Goal: Transaction & Acquisition: Purchase product/service

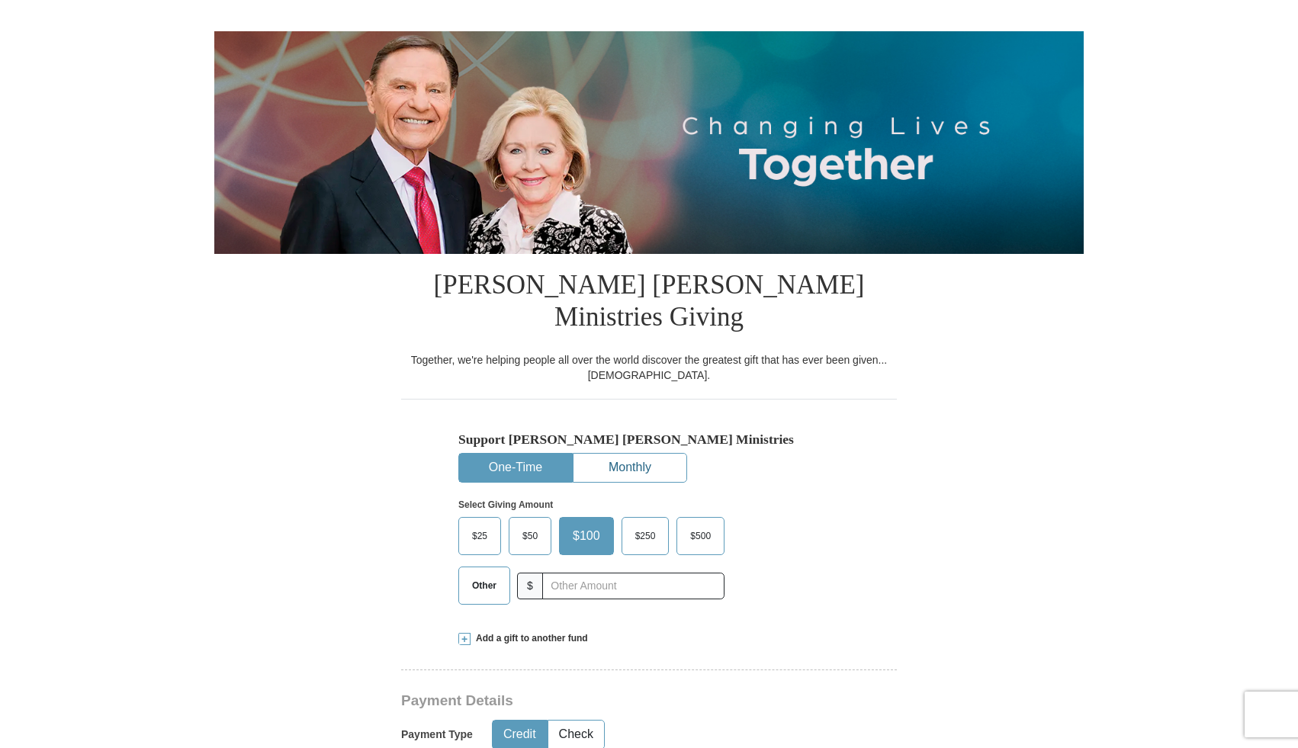
scroll to position [168, 0]
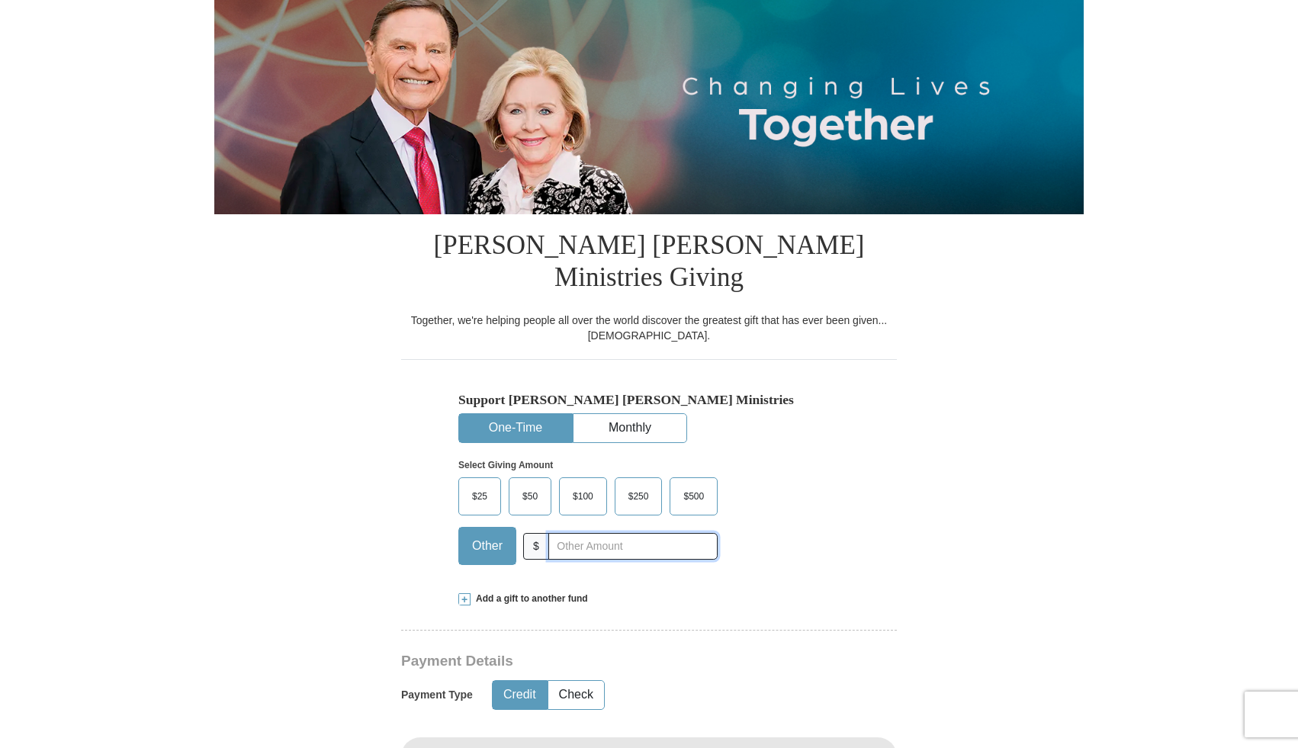
click at [574, 533] on input "text" at bounding box center [633, 546] width 169 height 27
type input "20.00"
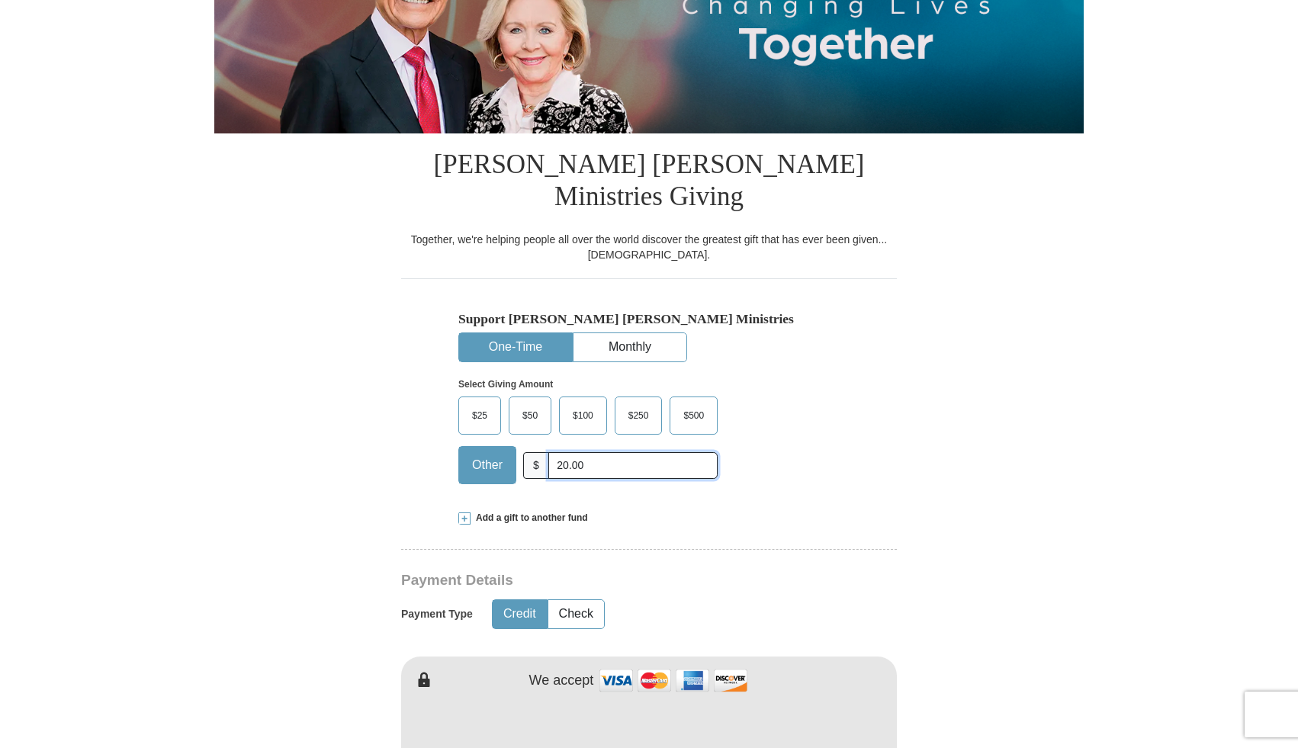
scroll to position [363, 0]
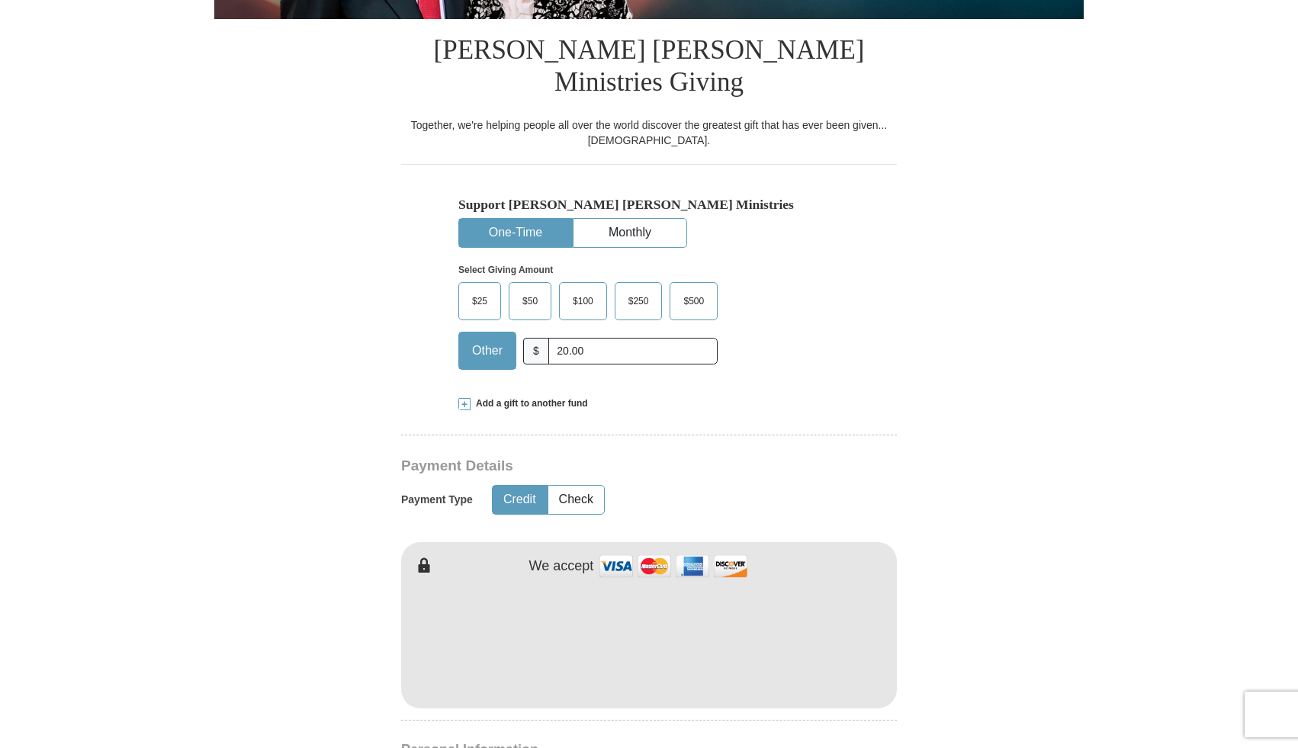
type input "[PERSON_NAME]"
type input "Woythal"
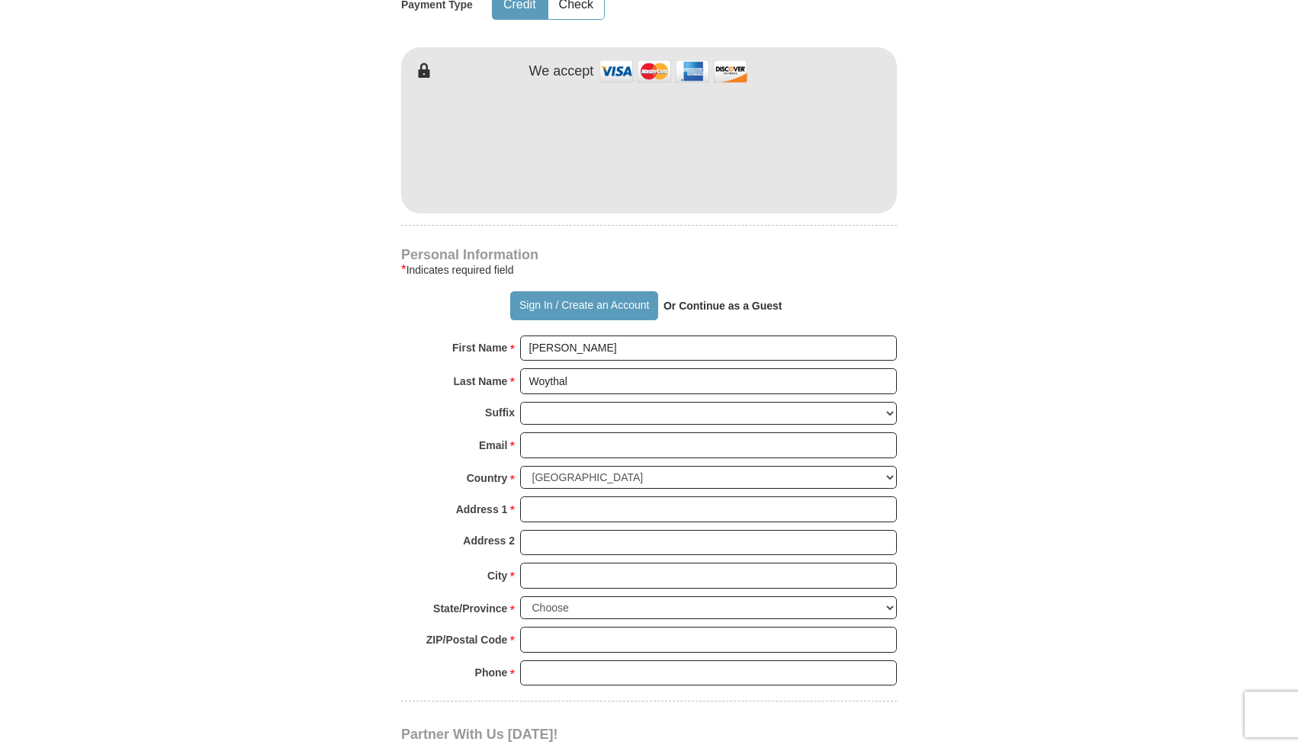
scroll to position [861, 0]
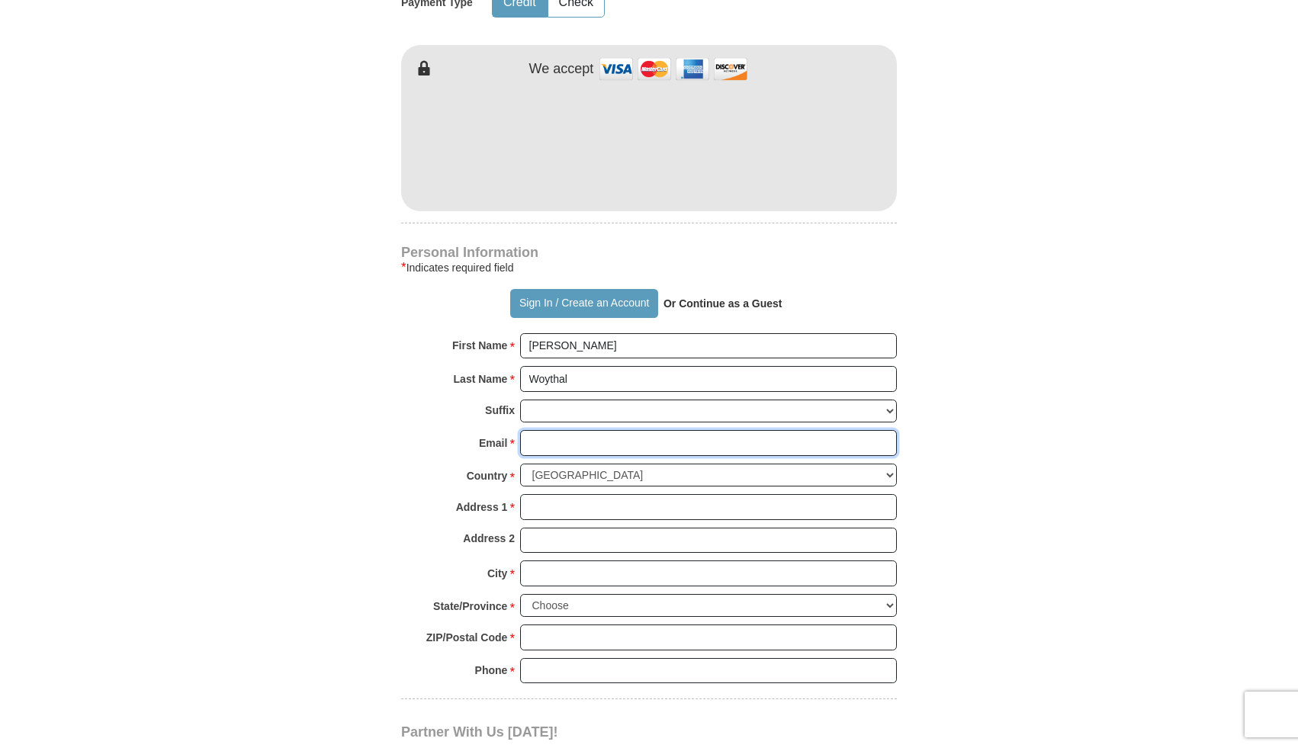
click at [545, 430] on input "Email *" at bounding box center [708, 443] width 377 height 26
type input "[EMAIL_ADDRESS][DOMAIN_NAME]"
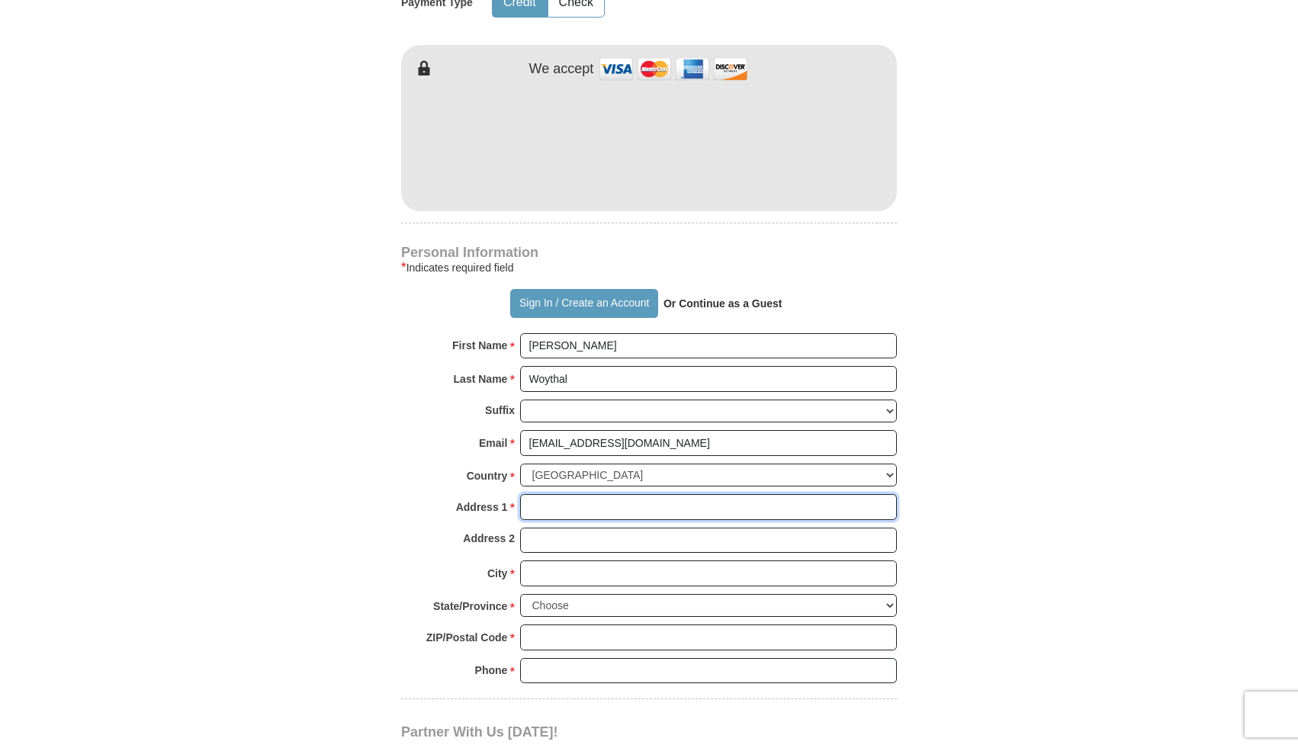
type input "[STREET_ADDRESS]"
type input "Apt. 2163"
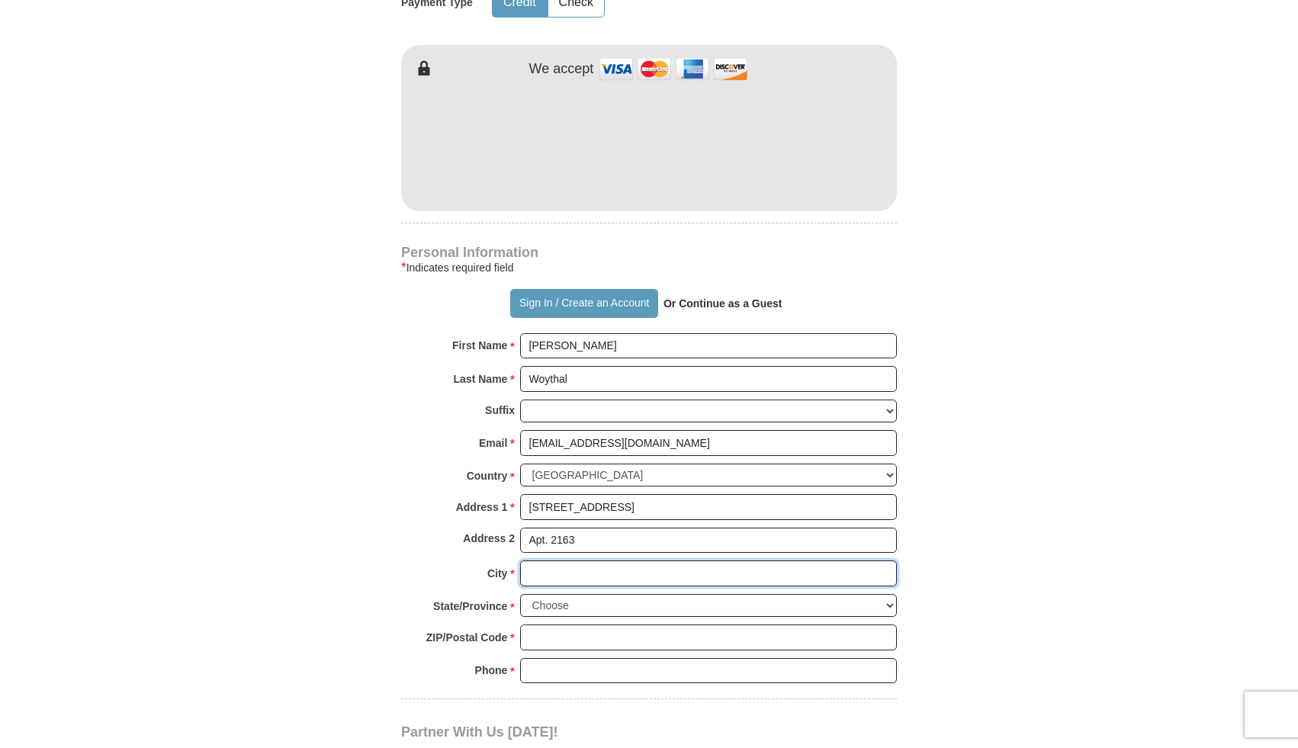
type input "[GEOGRAPHIC_DATA]"
select select "NV"
type input "89129"
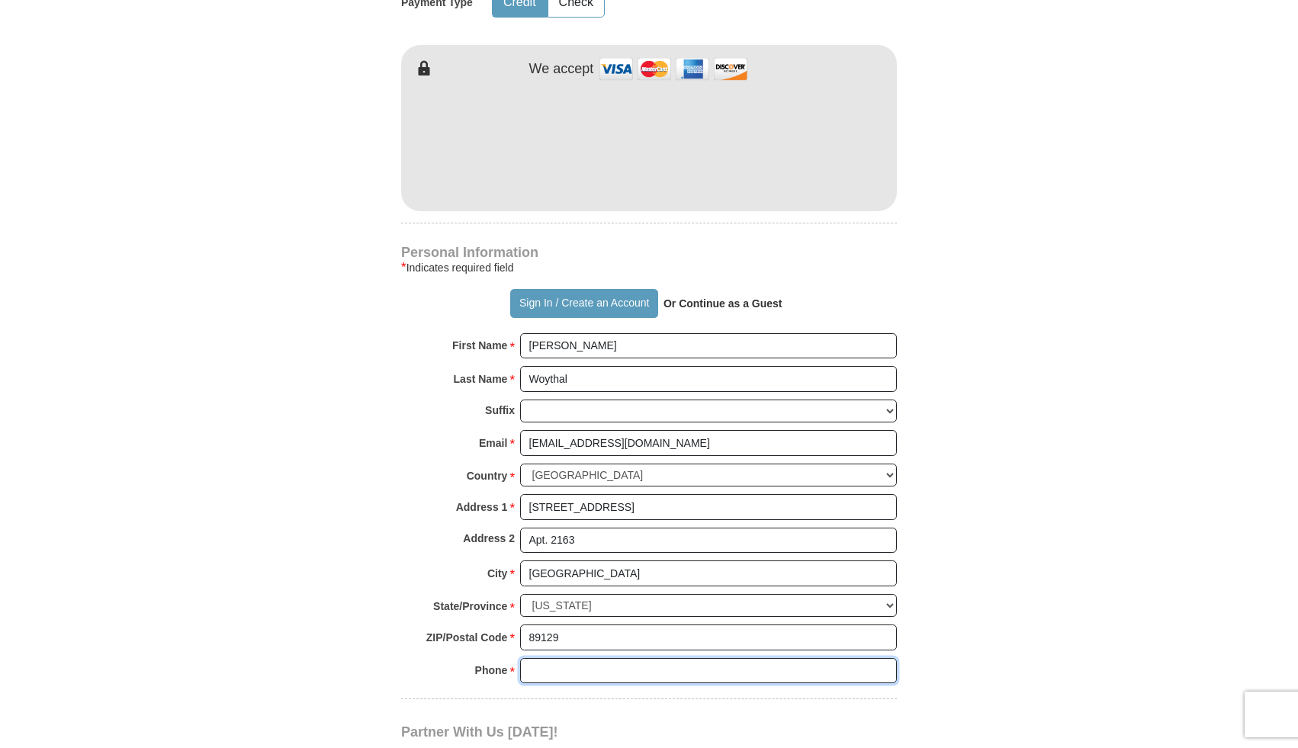
type input "6415833701"
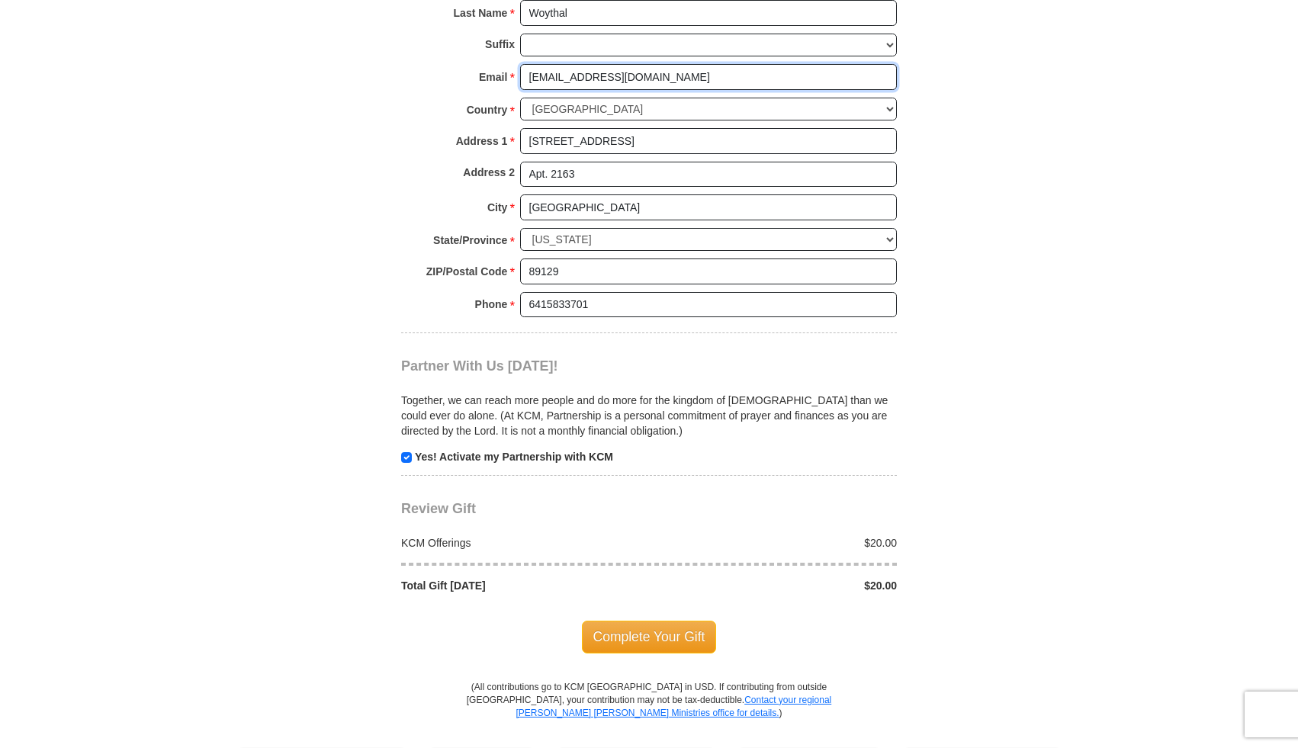
scroll to position [1240, 0]
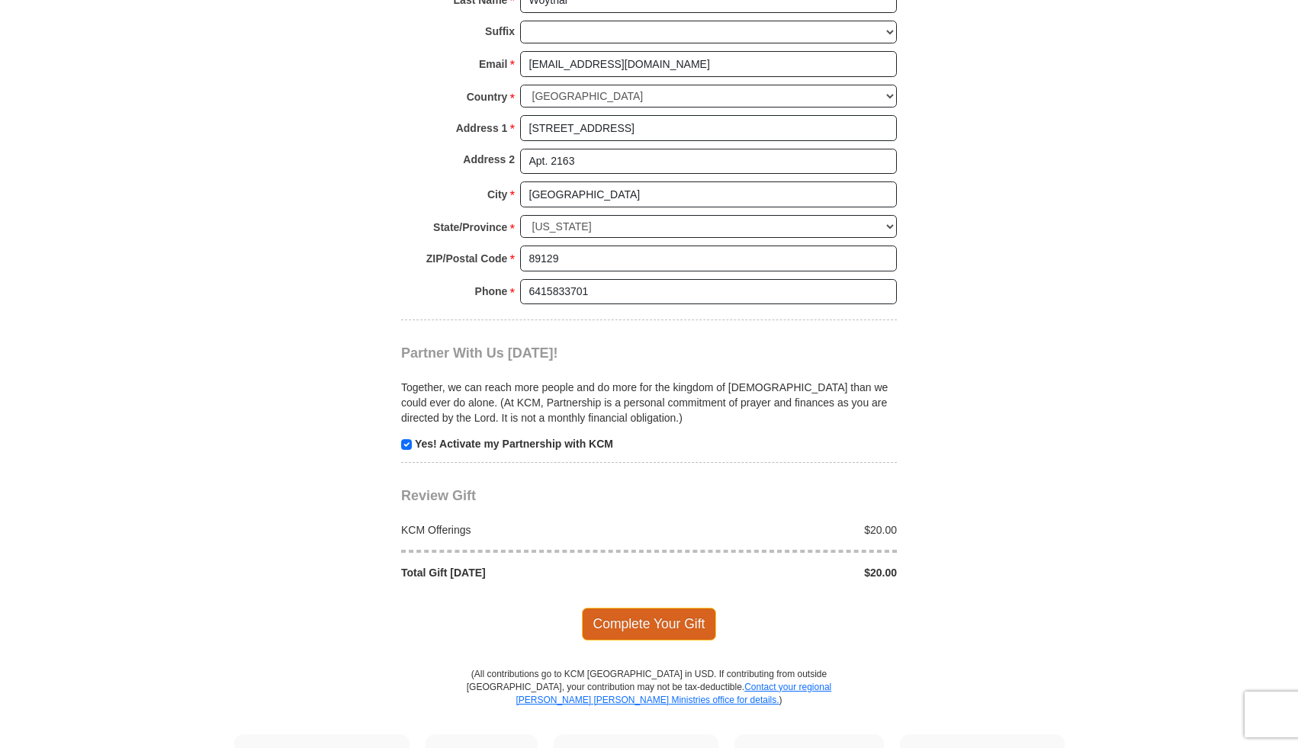
click at [662, 608] on span "Complete Your Gift" at bounding box center [649, 624] width 135 height 32
